Goal: Information Seeking & Learning: Learn about a topic

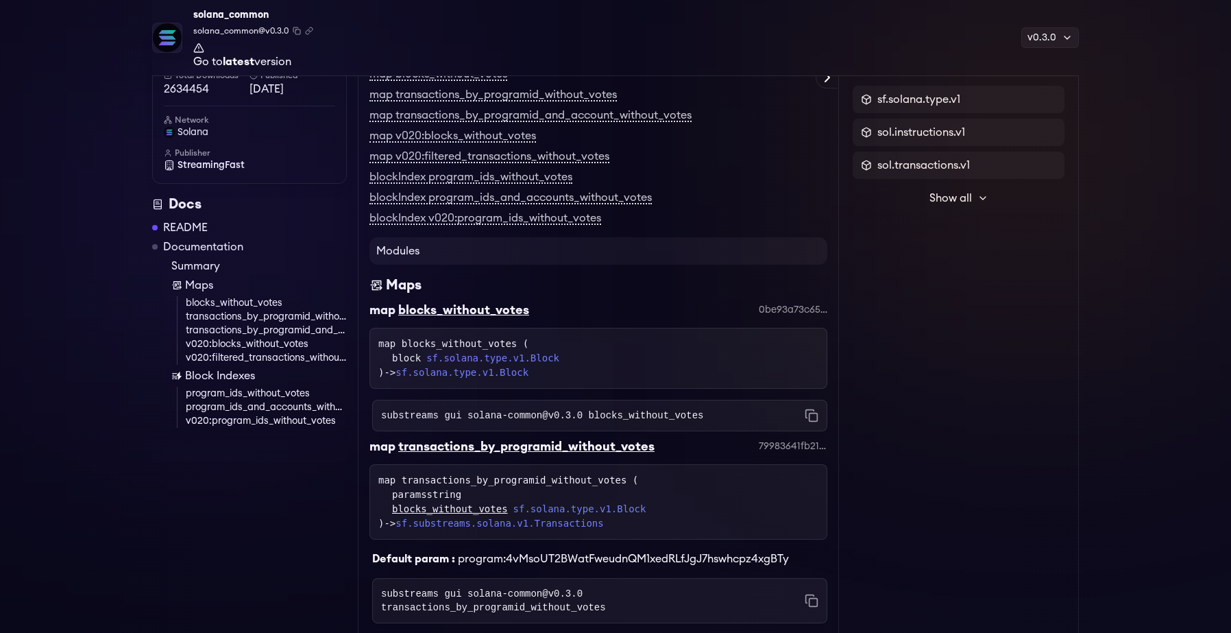
scroll to position [2156, 0]
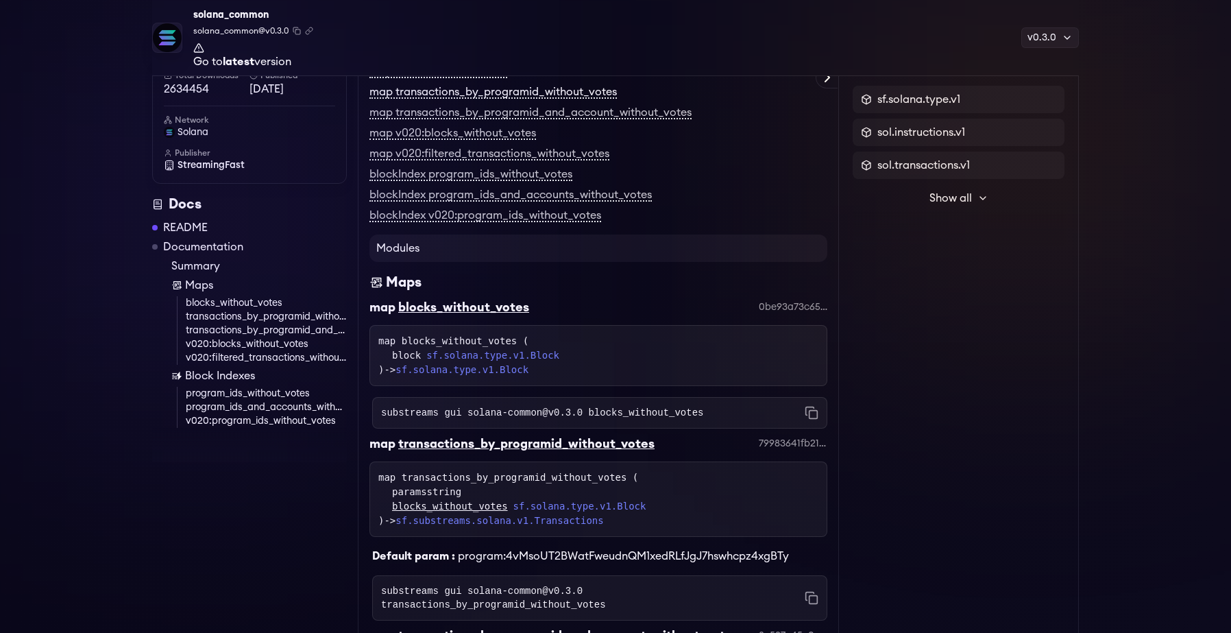
click at [492, 99] on link "map transactions_by_programid_without_votes" at bounding box center [493, 92] width 247 height 12
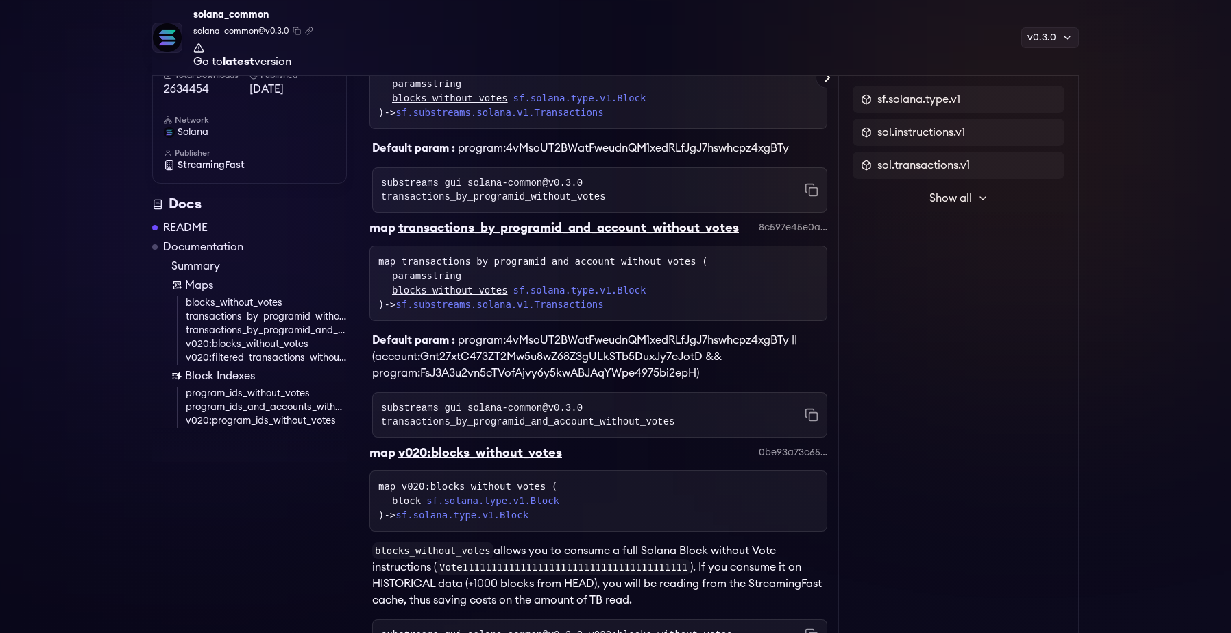
scroll to position [2567, 0]
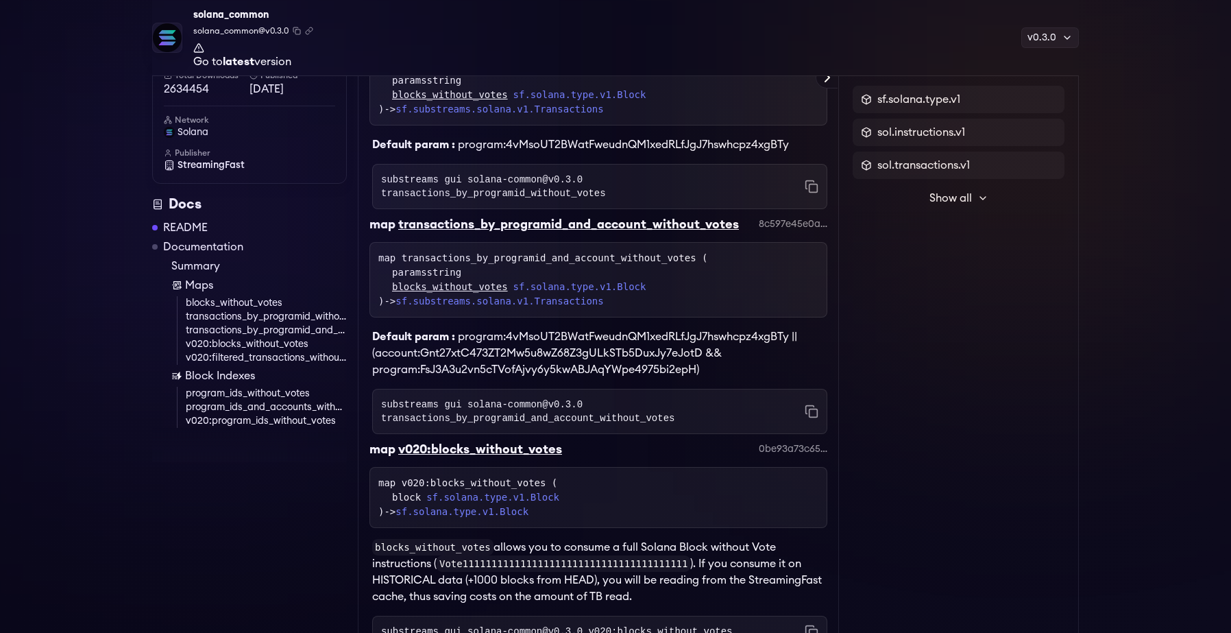
click at [295, 329] on link "transactions_by_programid_and_account_without_votes" at bounding box center [266, 331] width 161 height 14
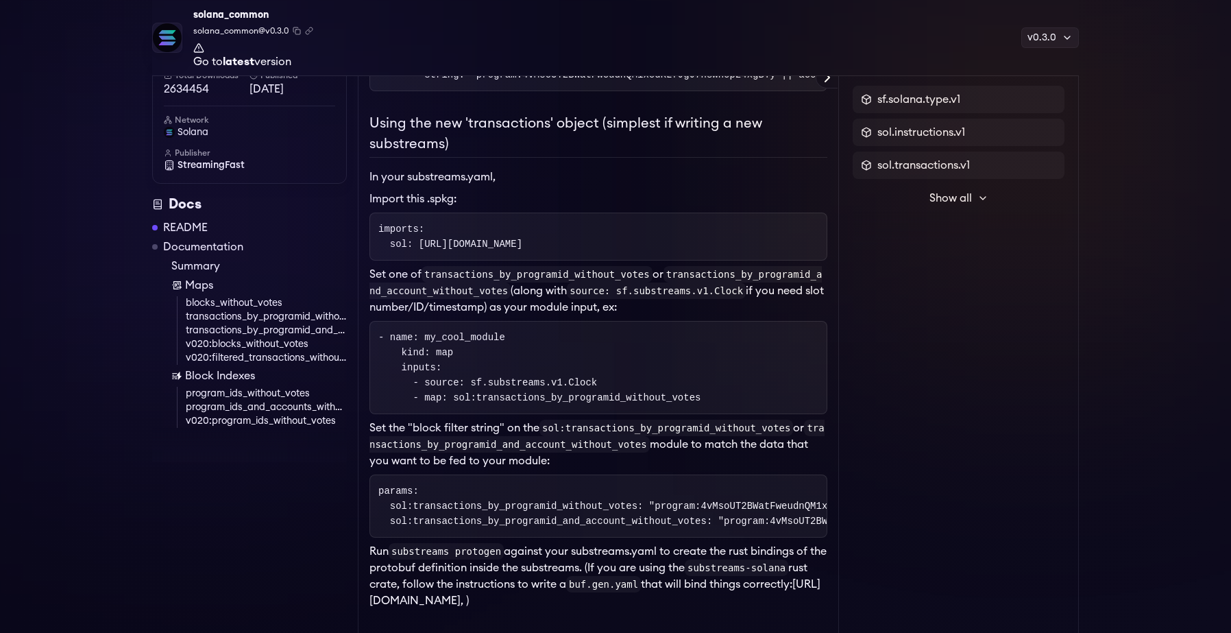
scroll to position [757, 0]
click at [246, 304] on link "blocks_without_votes" at bounding box center [266, 303] width 161 height 14
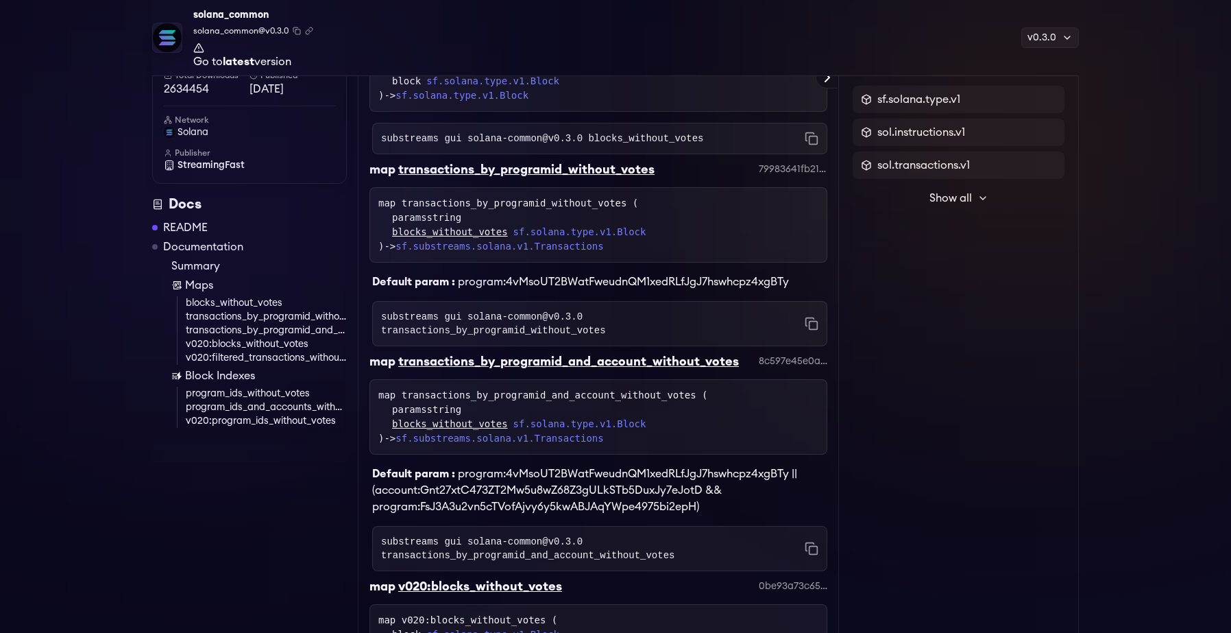
scroll to position [2430, 0]
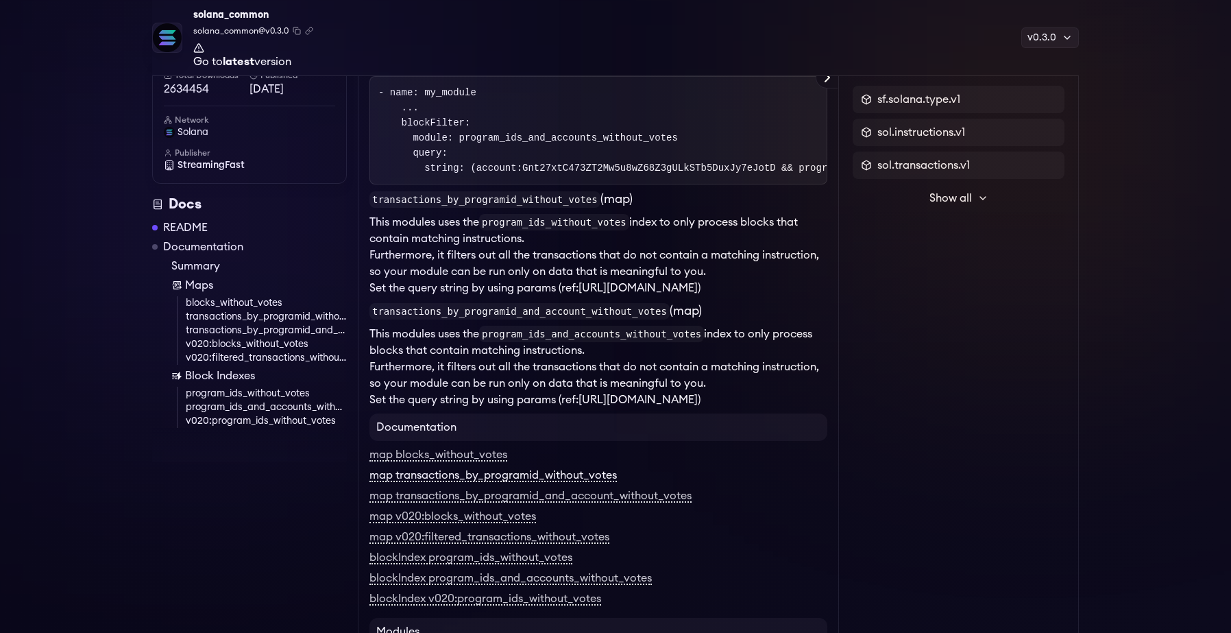
click at [581, 482] on link "map transactions_by_programid_without_votes" at bounding box center [493, 476] width 247 height 12
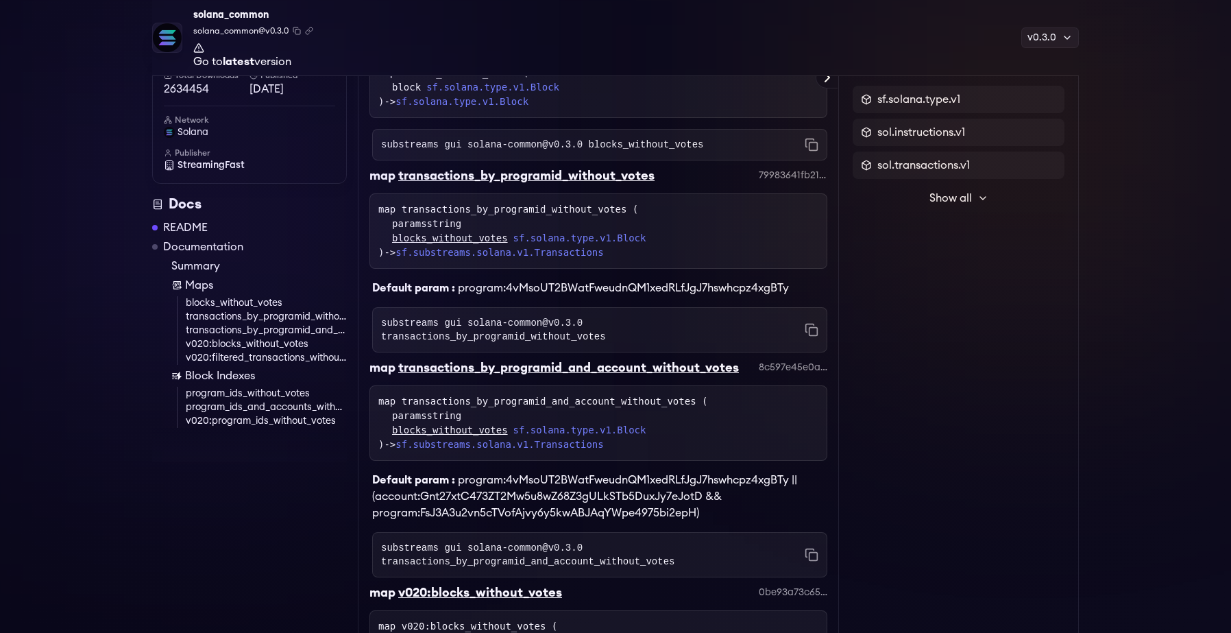
scroll to position [2422, 0]
